Goal: Information Seeking & Learning: Check status

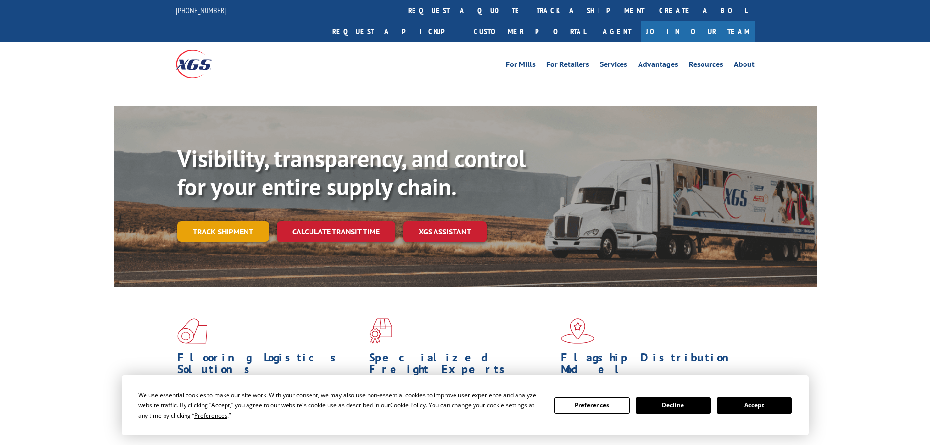
click at [228, 221] on link "Track shipment" at bounding box center [223, 231] width 92 height 21
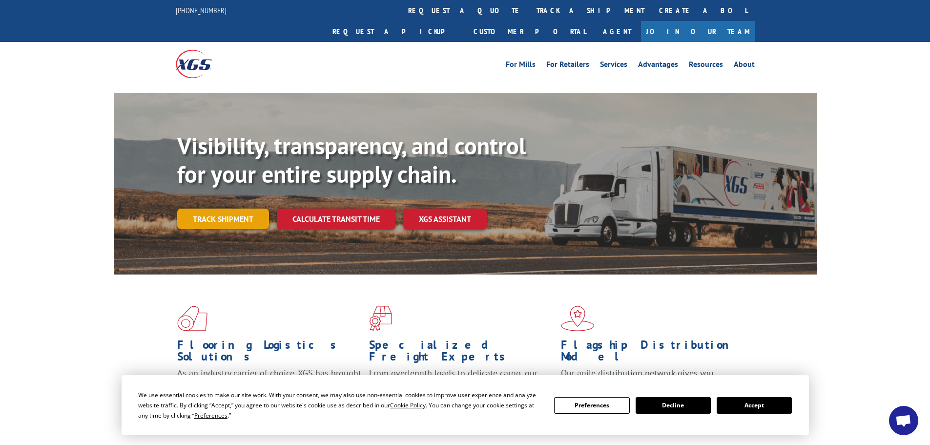
click at [234, 209] on link "Track shipment" at bounding box center [223, 219] width 92 height 21
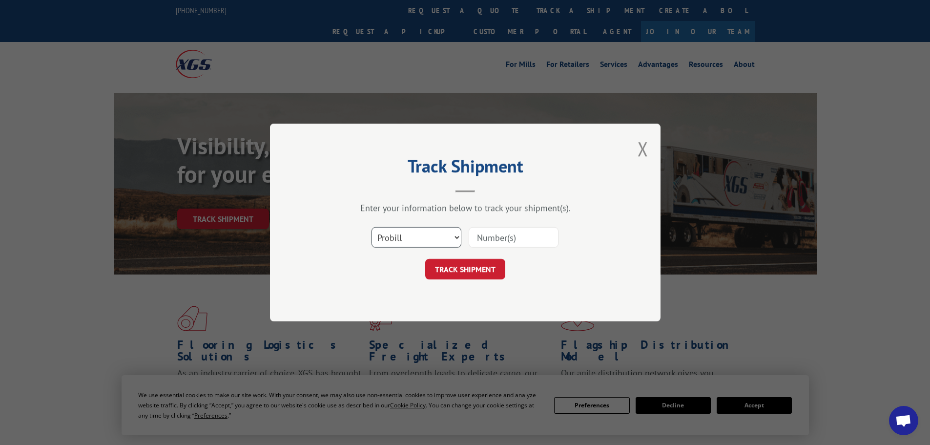
click at [418, 233] on select "Select category... Probill BOL PO" at bounding box center [417, 237] width 90 height 21
select select "po"
click at [372, 227] on select "Select category... Probill BOL PO" at bounding box center [417, 237] width 90 height 21
click at [516, 239] on input at bounding box center [514, 237] width 90 height 21
paste input "41525743"
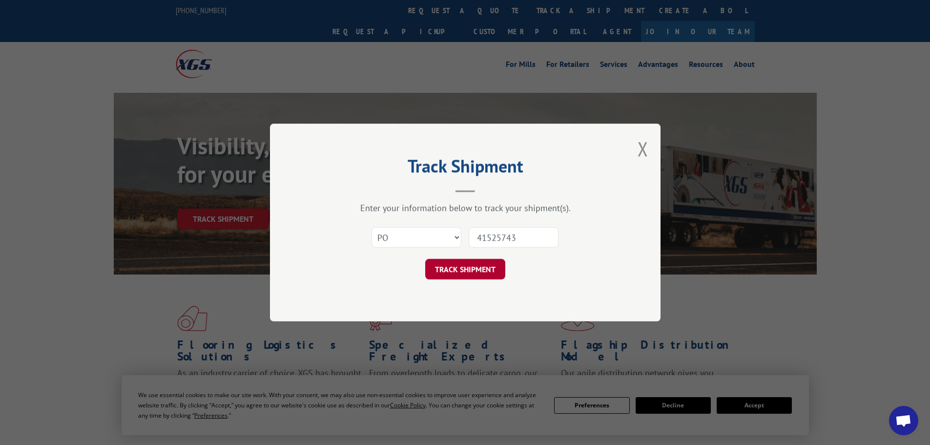
type input "41525743"
click at [486, 272] on button "TRACK SHIPMENT" at bounding box center [465, 269] width 80 height 21
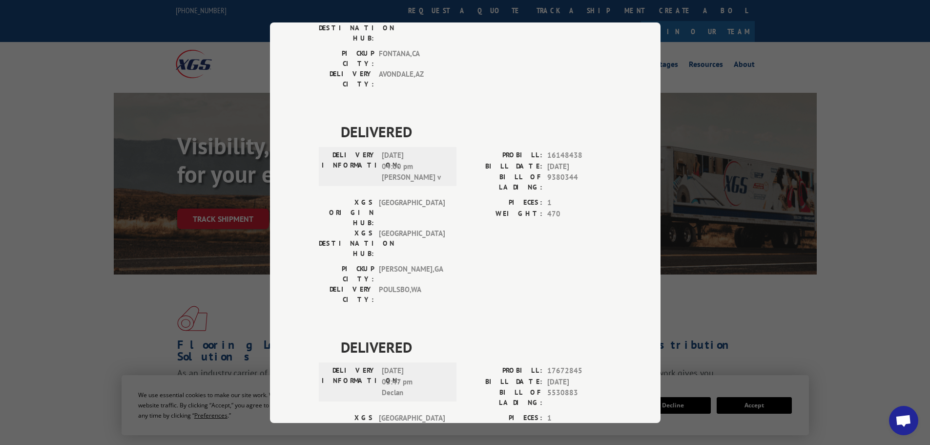
scroll to position [196, 0]
drag, startPoint x: 404, startPoint y: 280, endPoint x: 380, endPoint y: 277, distance: 24.1
click at [382, 365] on span "[DATE] 03:47 pm Declan" at bounding box center [415, 381] width 66 height 33
click at [383, 365] on span "[DATE] 03:47 pm Declan" at bounding box center [415, 381] width 66 height 33
drag, startPoint x: 421, startPoint y: 278, endPoint x: 365, endPoint y: 261, distance: 57.9
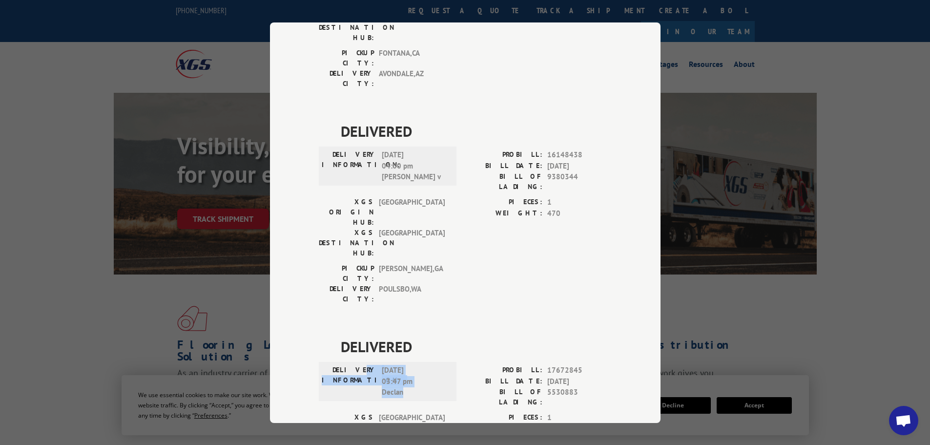
click at [365, 365] on div "DELIVERY INFORMATION: [DATE] 03:47 pm Declan" at bounding box center [388, 381] width 132 height 33
click at [367, 365] on label "DELIVERY INFORMATION:" at bounding box center [349, 381] width 55 height 33
drag, startPoint x: 374, startPoint y: 256, endPoint x: 410, endPoint y: 277, distance: 41.6
click at [410, 365] on div "DELIVERY INFORMATION: [DATE] 03:47 pm Declan" at bounding box center [388, 381] width 132 height 33
click at [410, 365] on span "[DATE] 03:47 pm Declan" at bounding box center [415, 381] width 66 height 33
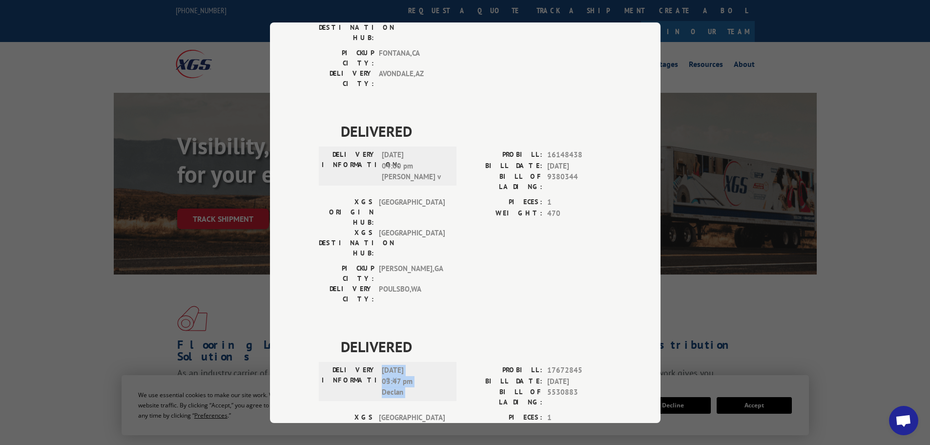
drag, startPoint x: 410, startPoint y: 277, endPoint x: 380, endPoint y: 258, distance: 35.2
click at [382, 365] on span "[DATE] 03:47 pm Declan" at bounding box center [415, 381] width 66 height 33
